Goal: Find contact information: Find contact information

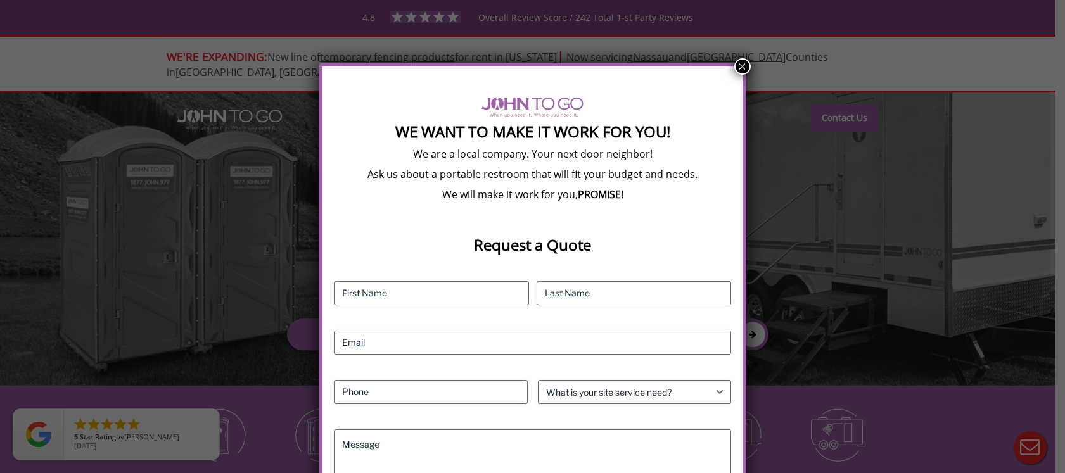
click at [741, 65] on button "×" at bounding box center [742, 66] width 16 height 16
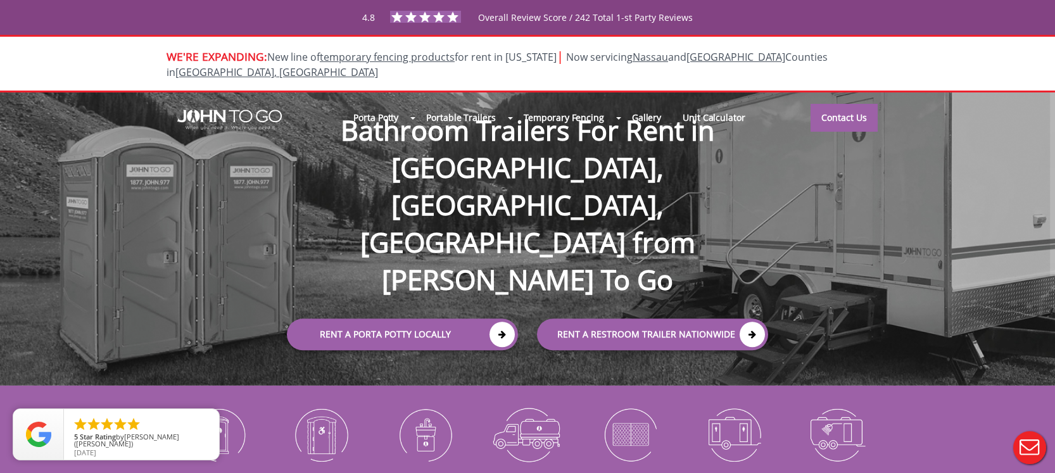
drag, startPoint x: 222, startPoint y: 101, endPoint x: 232, endPoint y: 108, distance: 12.0
click at [232, 108] on div at bounding box center [527, 236] width 1055 height 473
click at [838, 103] on link "Contact Us" at bounding box center [844, 117] width 67 height 28
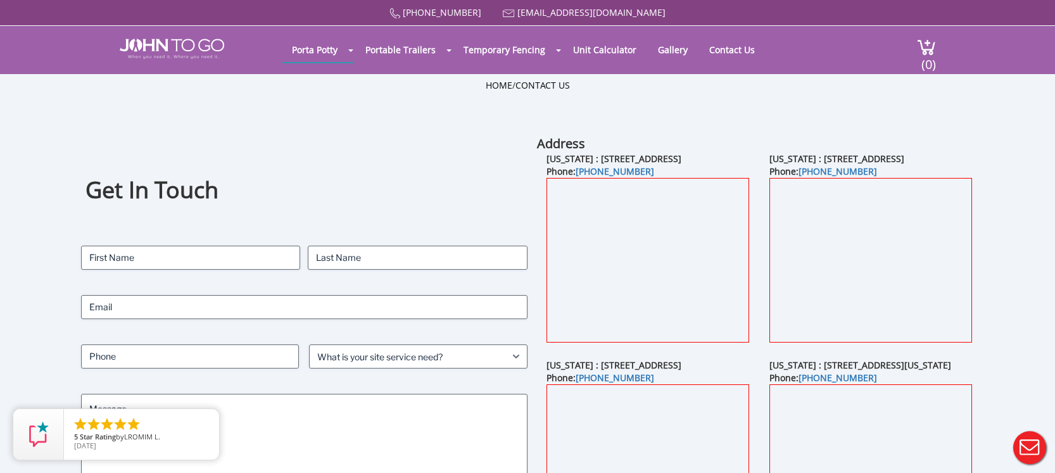
click at [23, 44] on header "Porta Potty Portable Toilets ADA Accessible Units Portable Sinks Waste Services…" at bounding box center [527, 50] width 1055 height 48
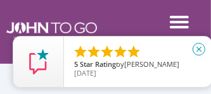
click at [198, 51] on icon "close" at bounding box center [199, 49] width 13 height 13
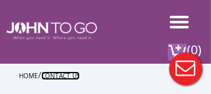
click at [65, 76] on link "Contact Us" at bounding box center [60, 76] width 39 height 9
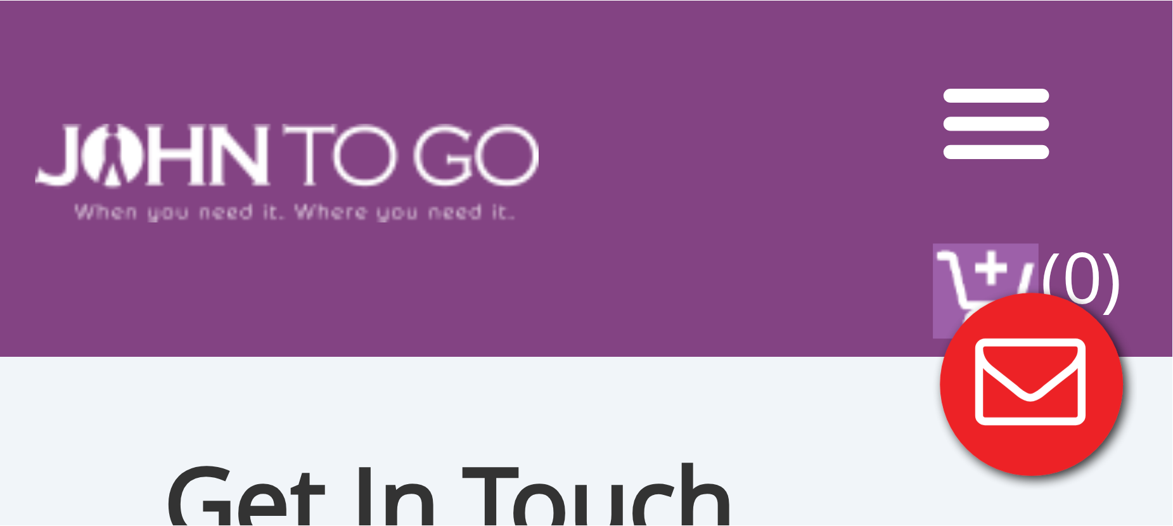
scroll to position [63, 0]
